Goal: Register for event/course

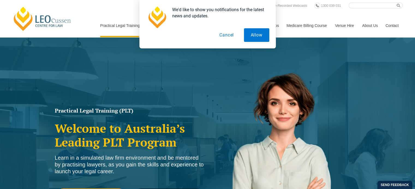
click at [224, 35] on button "Cancel" at bounding box center [226, 35] width 28 height 14
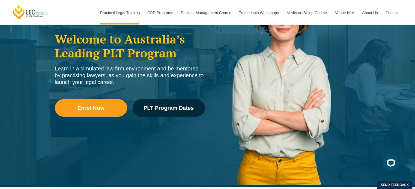
scroll to position [109, 0]
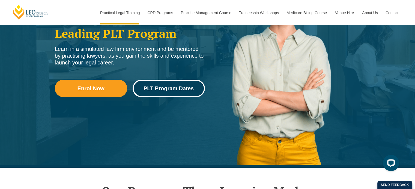
click at [192, 86] on span "PLT Program Dates" at bounding box center [168, 88] width 50 height 5
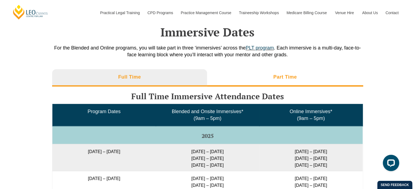
click at [233, 76] on li "Part Time" at bounding box center [285, 77] width 156 height 17
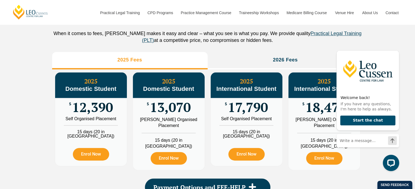
scroll to position [616, 0]
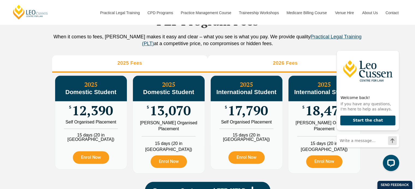
click at [278, 67] on h3 "2026 Fees" at bounding box center [285, 63] width 25 height 6
click at [163, 69] on li "2025 Fees" at bounding box center [129, 63] width 155 height 17
click at [257, 68] on li "2026 Fees" at bounding box center [284, 63] width 155 height 17
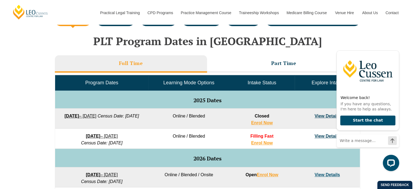
scroll to position [207, 0]
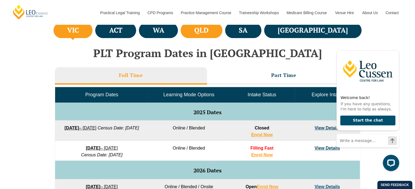
click at [208, 32] on h4 "QLD" at bounding box center [201, 30] width 14 height 9
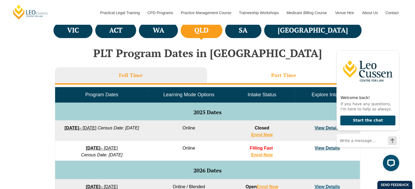
click at [273, 75] on h3 "Part Time" at bounding box center [283, 75] width 25 height 6
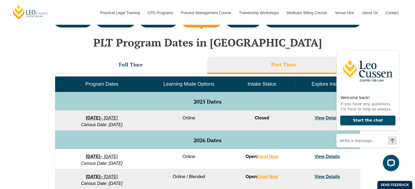
scroll to position [234, 0]
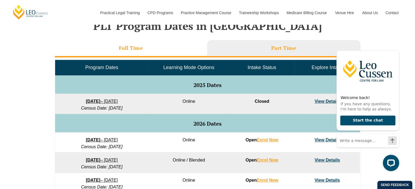
click at [170, 47] on li "Full Time" at bounding box center [131, 48] width 152 height 17
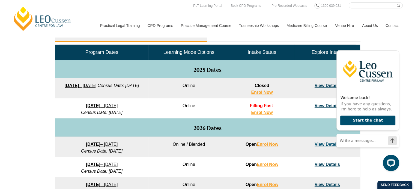
scroll to position [261, 0]
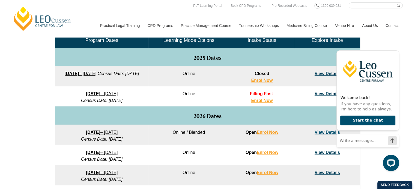
click at [323, 134] on link "View Details" at bounding box center [326, 132] width 25 height 5
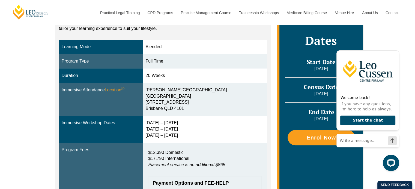
scroll to position [164, 0]
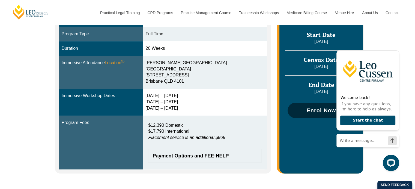
click at [309, 115] on link "Enrol Now" at bounding box center [320, 110] width 67 height 15
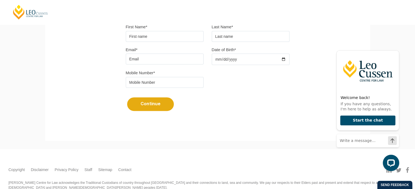
scroll to position [183, 0]
